Goal: Information Seeking & Learning: Learn about a topic

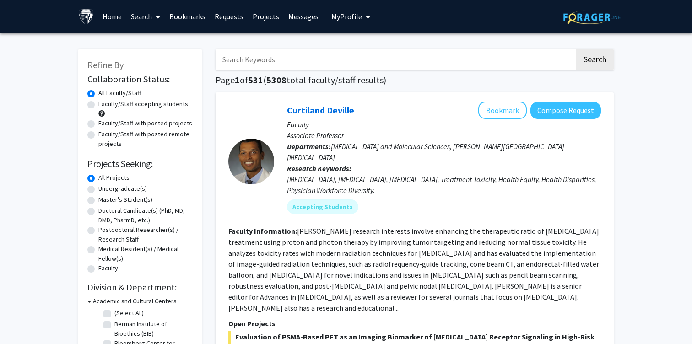
click at [194, 18] on link "Bookmarks" at bounding box center [187, 16] width 45 height 32
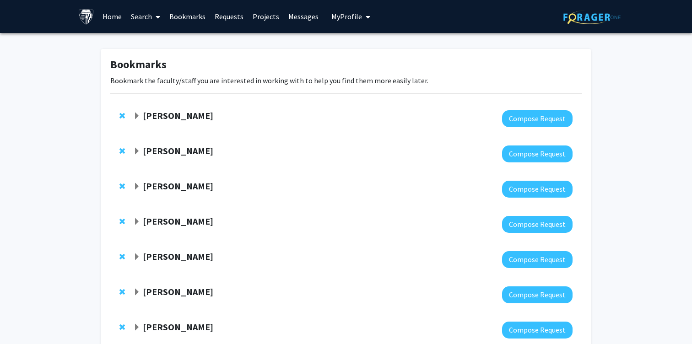
click at [154, 18] on span at bounding box center [156, 17] width 8 height 32
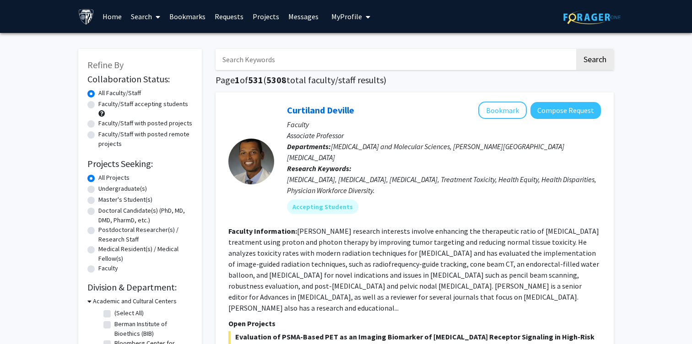
click at [265, 65] on input "Search Keywords" at bounding box center [395, 59] width 359 height 21
click at [576, 49] on button "Search" at bounding box center [595, 59] width 38 height 21
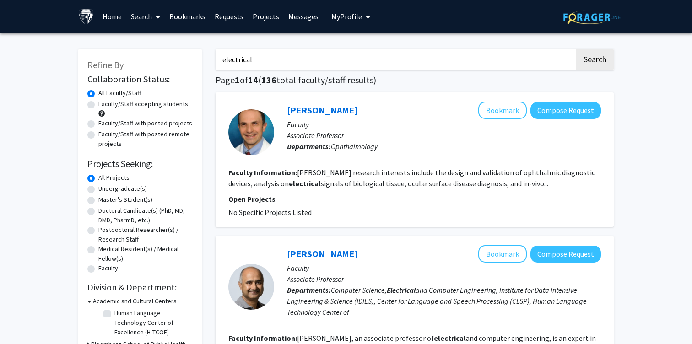
click at [327, 57] on input "electrical" at bounding box center [395, 59] width 359 height 21
type input "electrical engineering"
click at [576, 49] on button "Search" at bounding box center [595, 59] width 38 height 21
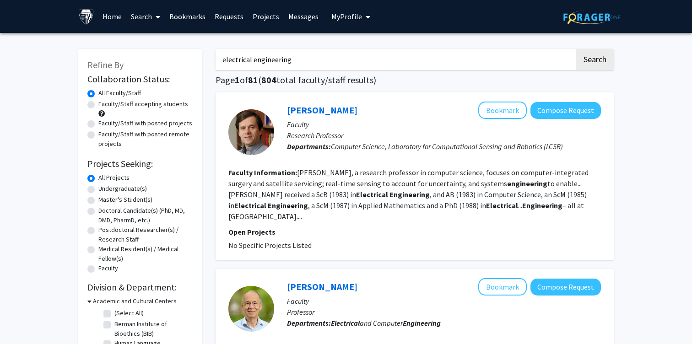
click at [112, 189] on label "Undergraduate(s)" at bounding box center [122, 189] width 49 height 10
click at [104, 189] on input "Undergraduate(s)" at bounding box center [101, 187] width 6 height 6
radio input "true"
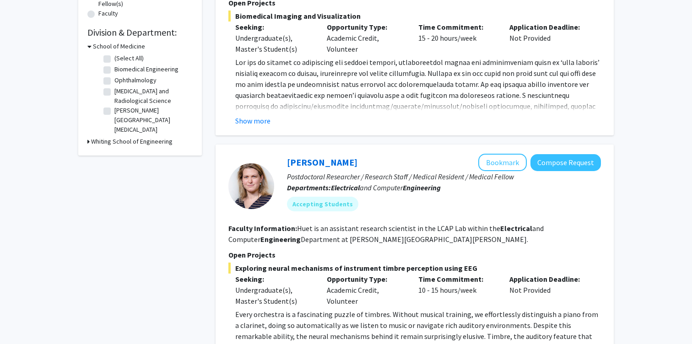
scroll to position [265, 0]
